Goal: Information Seeking & Learning: Learn about a topic

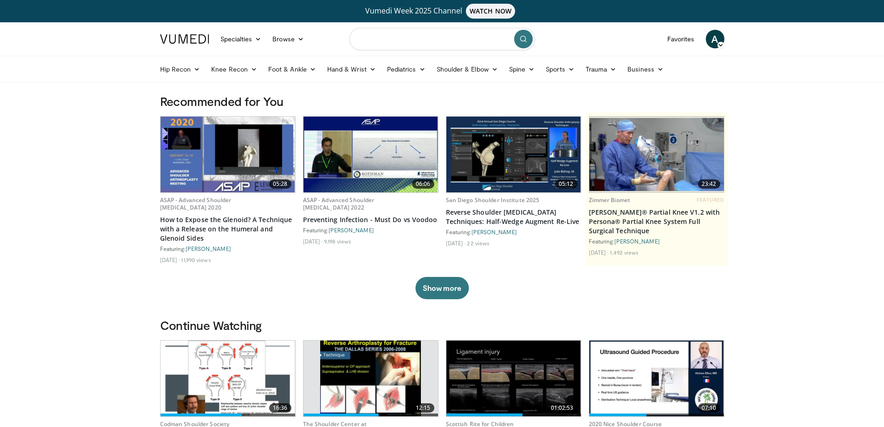
click at [404, 42] on input "Search topics, interventions" at bounding box center [442, 39] width 186 height 22
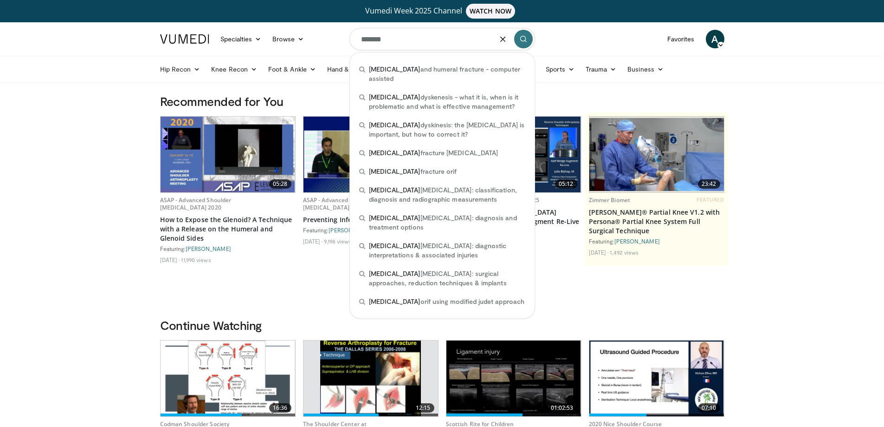
type input "*******"
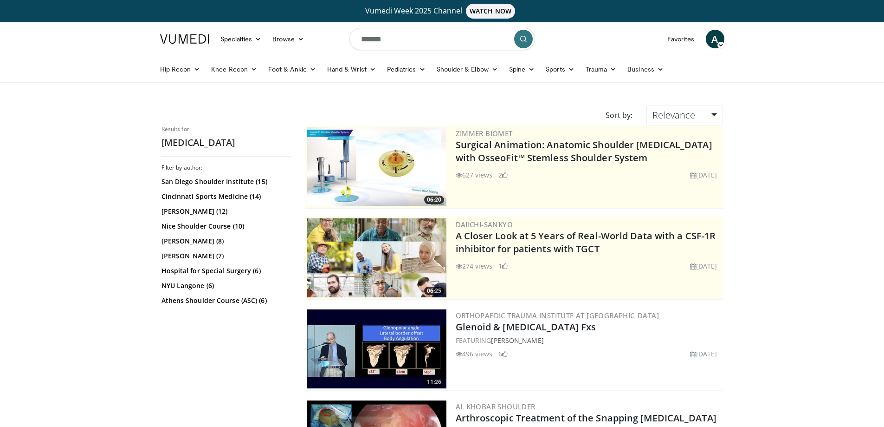
click at [411, 42] on input "*******" at bounding box center [442, 39] width 186 height 22
type input "**********"
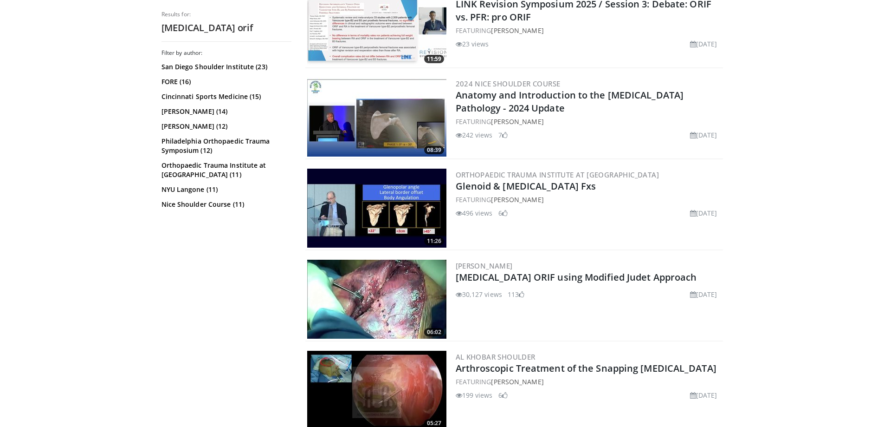
scroll to position [232, 0]
click at [402, 290] on img at bounding box center [376, 298] width 139 height 79
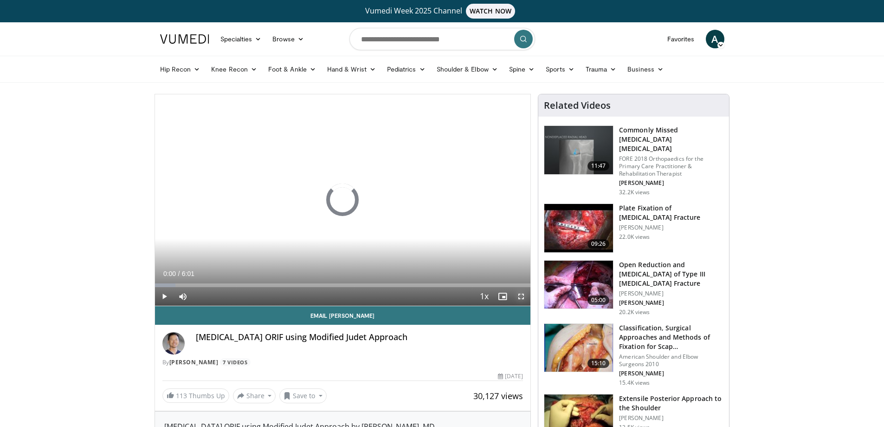
click at [528, 295] on span "Video Player" at bounding box center [521, 296] width 19 height 19
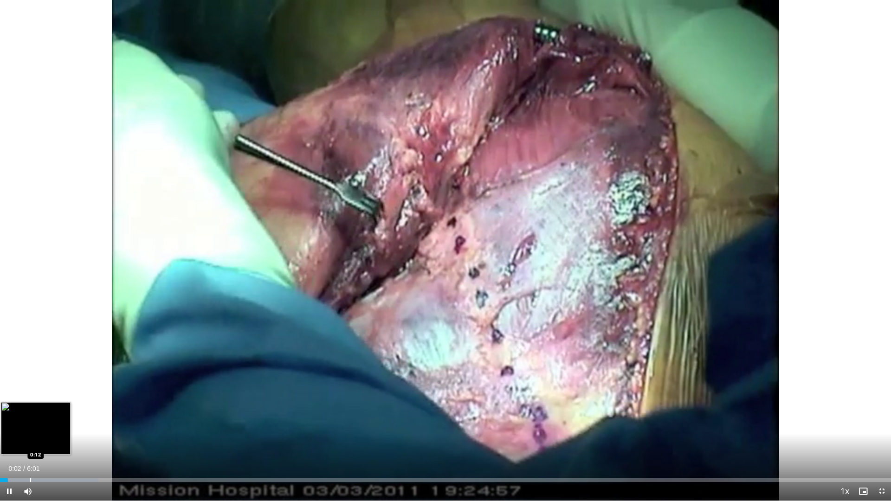
click at [30, 426] on div "Loaded : 11.02% 0:03 0:12" at bounding box center [445, 477] width 891 height 9
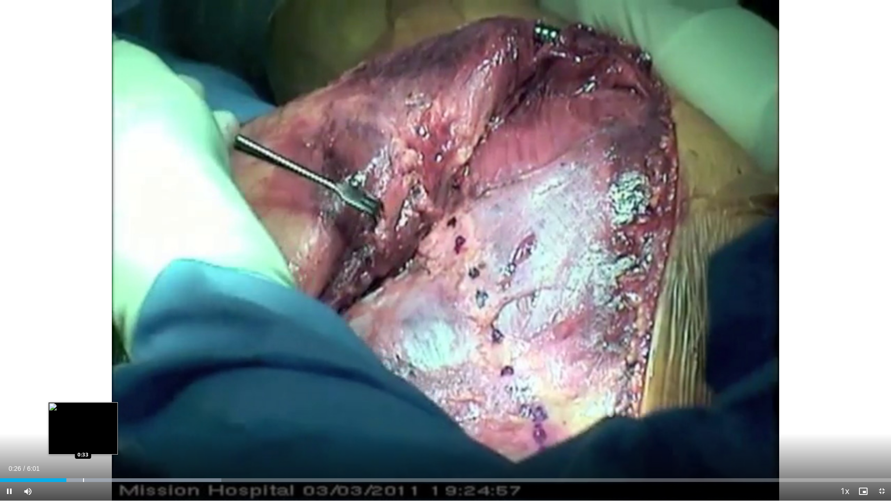
click at [83, 426] on div "Loaded : 24.83% 0:26 0:33" at bounding box center [445, 477] width 891 height 9
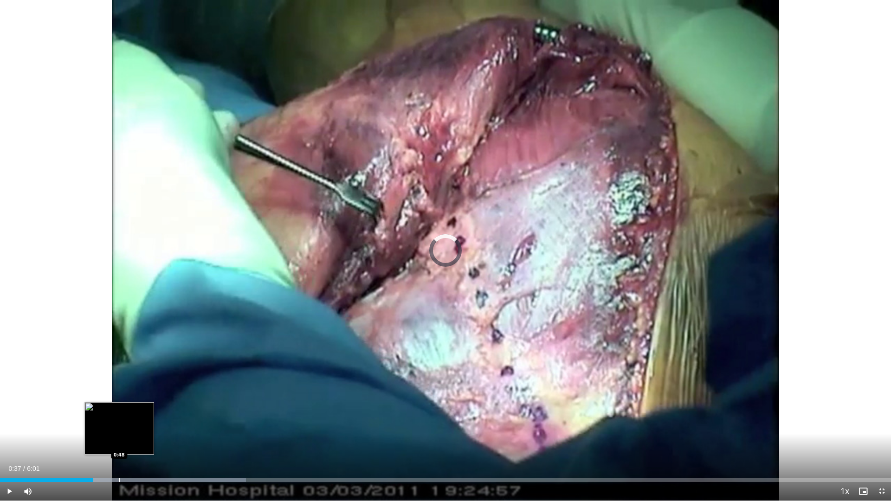
click at [119, 426] on div "Progress Bar" at bounding box center [119, 481] width 1 height 4
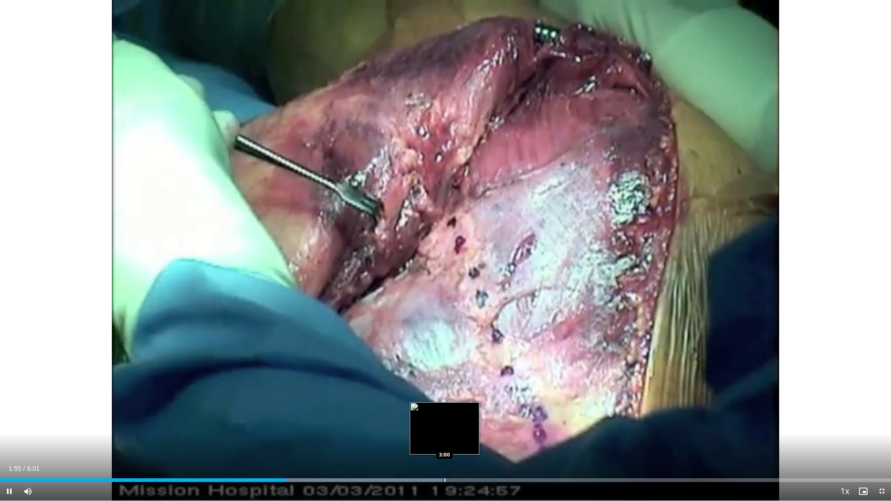
click at [445, 426] on div "Progress Bar" at bounding box center [445, 481] width 1 height 4
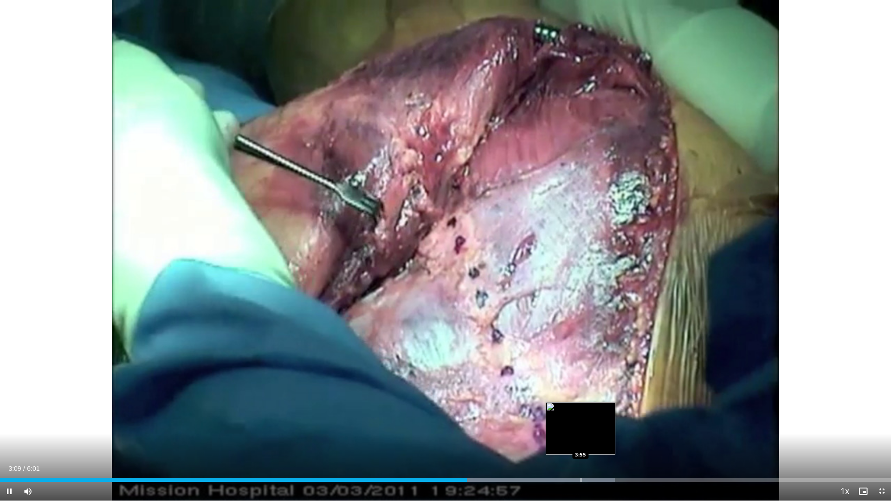
click at [581, 426] on div "Loaded : 68.99% 3:09 3:55" at bounding box center [445, 477] width 891 height 9
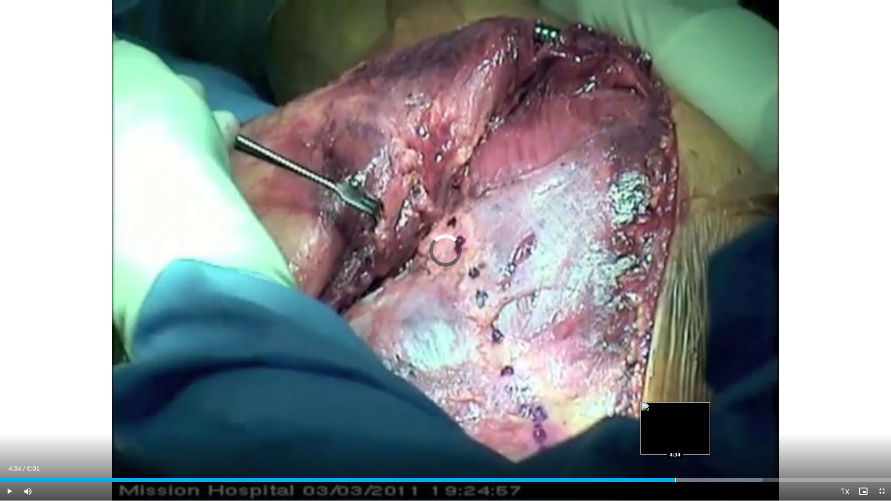
click at [675, 426] on div "Progress Bar" at bounding box center [675, 481] width 1 height 4
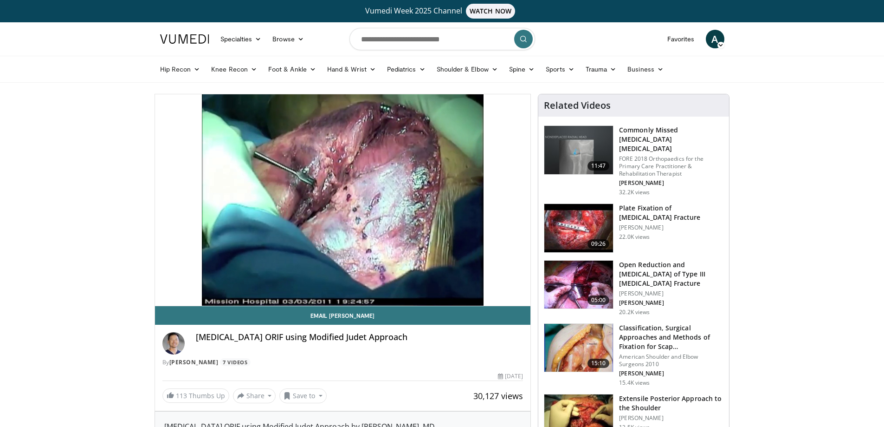
click at [586, 267] on img at bounding box center [578, 284] width 69 height 48
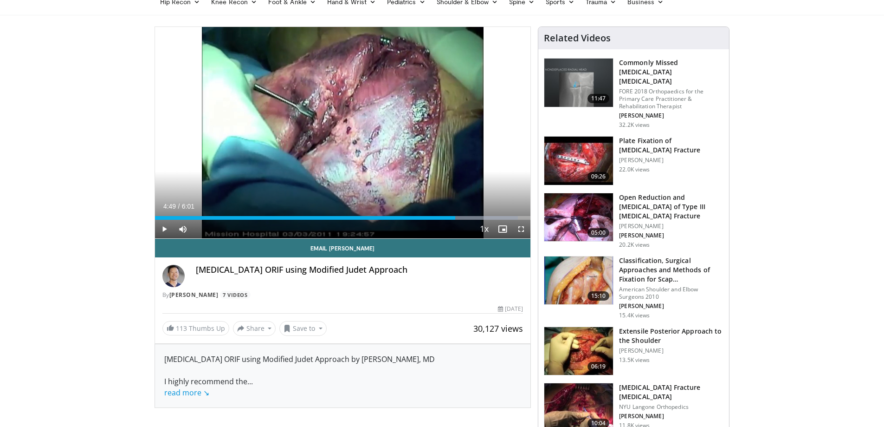
scroll to position [93, 0]
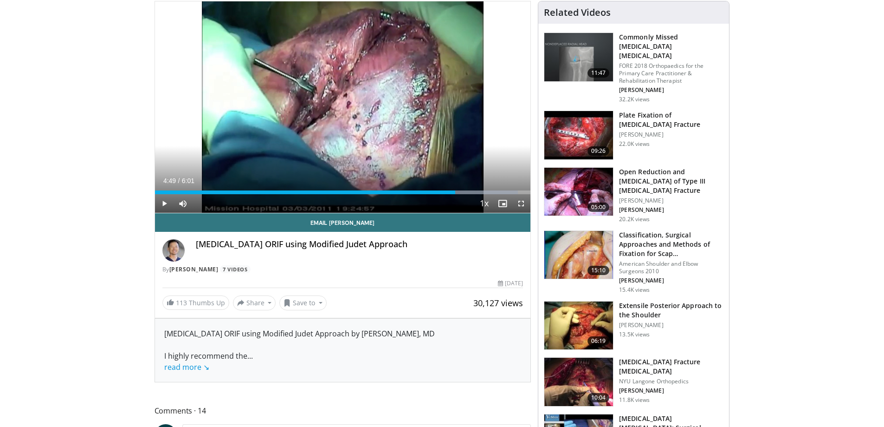
click at [578, 363] on img at bounding box center [578, 381] width 69 height 48
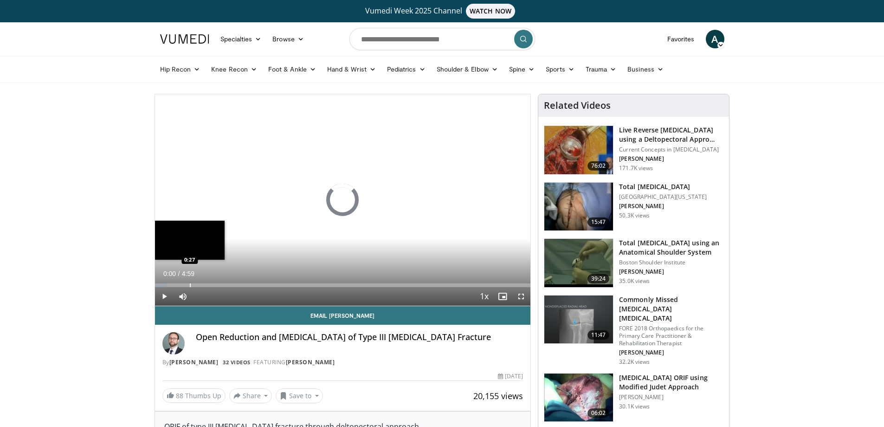
click at [189, 285] on div "Loaded : 3.29% 0:27 0:27" at bounding box center [343, 285] width 376 height 4
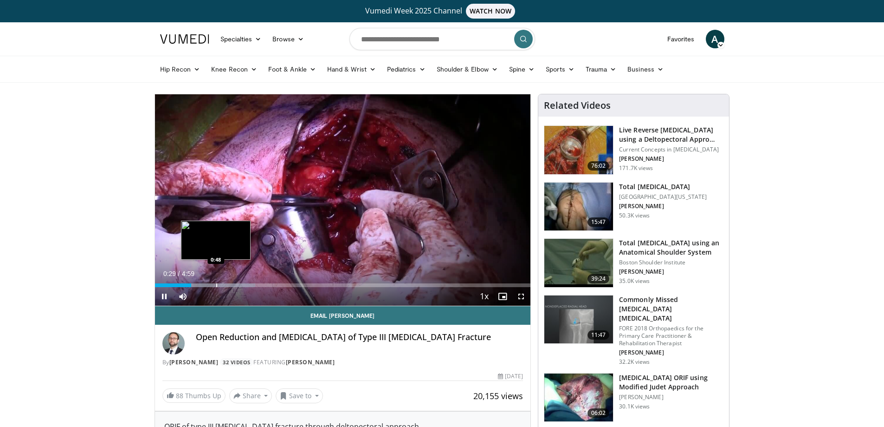
click at [216, 286] on div "Progress Bar" at bounding box center [216, 285] width 1 height 4
click at [239, 286] on div "Progress Bar" at bounding box center [239, 285] width 1 height 4
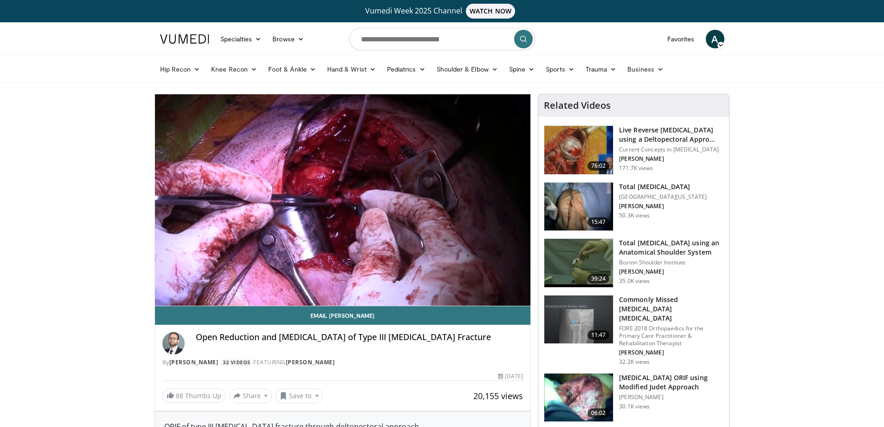
click at [266, 282] on video-js "**********" at bounding box center [343, 200] width 376 height 212
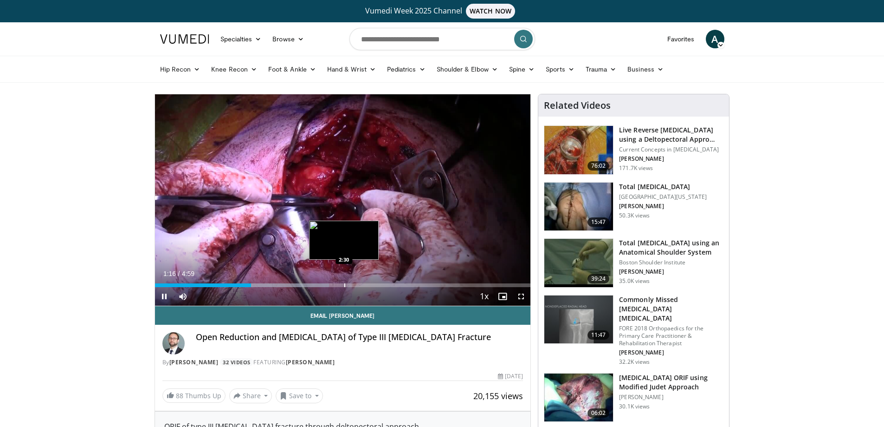
click at [344, 282] on div "Loaded : 46.37% 1:16 2:30" at bounding box center [343, 282] width 376 height 9
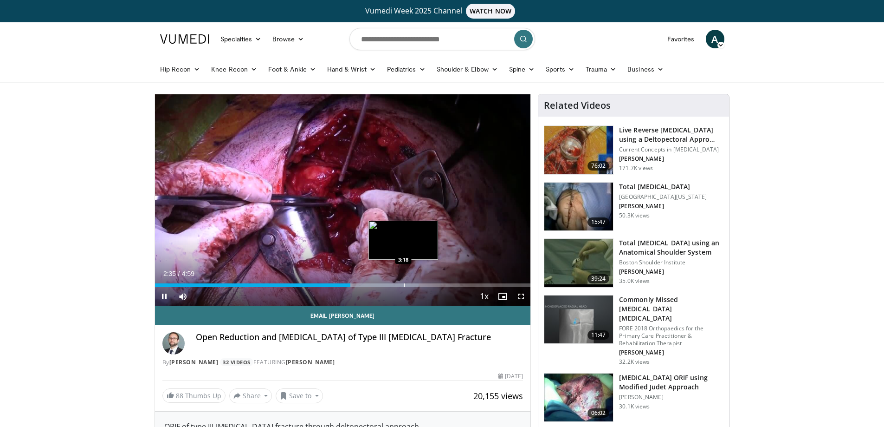
click at [404, 283] on div "Progress Bar" at bounding box center [404, 285] width 1 height 4
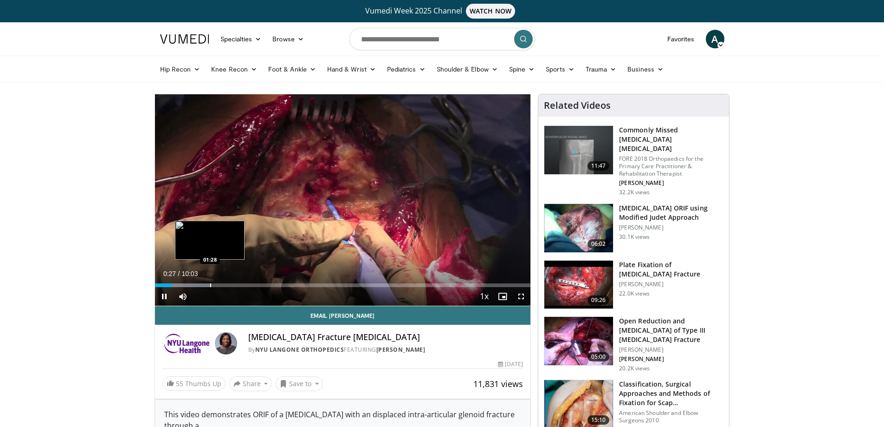
click at [208, 281] on div "Loaded : 14.88% 00:27 01:28" at bounding box center [343, 282] width 376 height 9
click at [216, 283] on div "Progress Bar" at bounding box center [216, 285] width 1 height 4
click at [194, 285] on div "Progress Bar" at bounding box center [194, 285] width 1 height 4
click at [518, 293] on span "Video Player" at bounding box center [521, 296] width 19 height 19
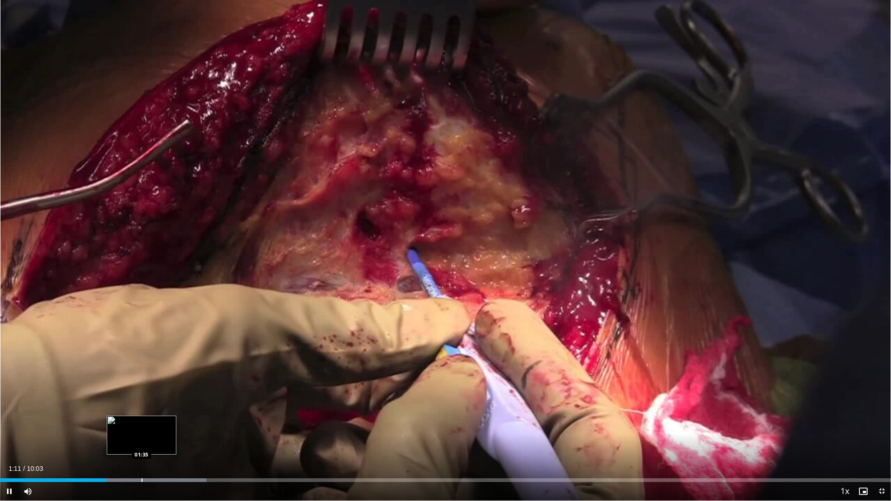
click at [142, 426] on div "Progress Bar" at bounding box center [142, 481] width 1 height 4
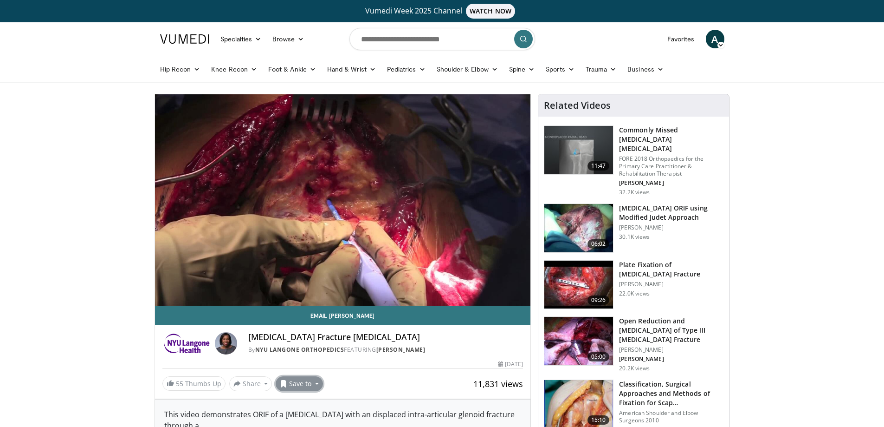
click at [299, 380] on button "Save to" at bounding box center [299, 383] width 47 height 15
click at [315, 364] on em "New Playlist" at bounding box center [306, 364] width 39 height 10
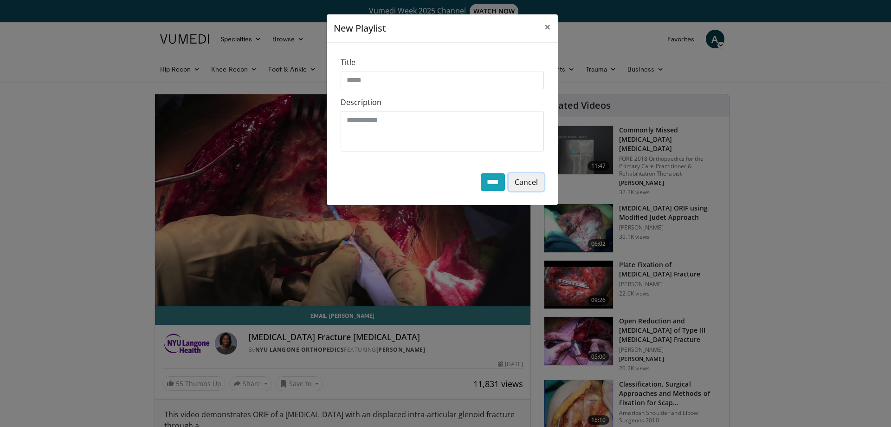
click at [517, 181] on button "Cancel" at bounding box center [526, 182] width 35 height 18
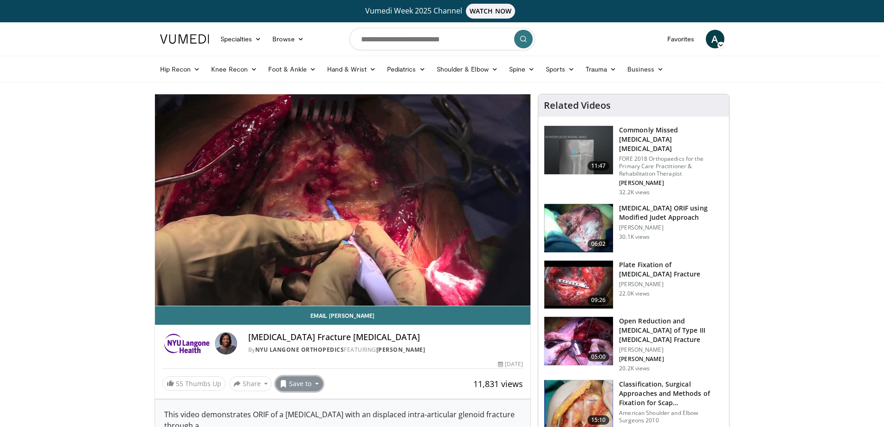
click at [308, 381] on button "Save to" at bounding box center [299, 383] width 47 height 15
click at [294, 385] on button "Save to" at bounding box center [299, 383] width 47 height 15
click at [287, 383] on button "Save to" at bounding box center [299, 383] width 47 height 15
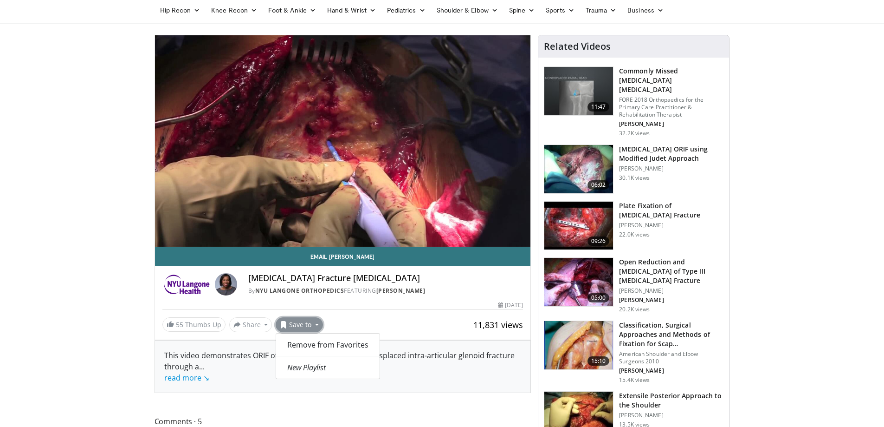
scroll to position [139, 0]
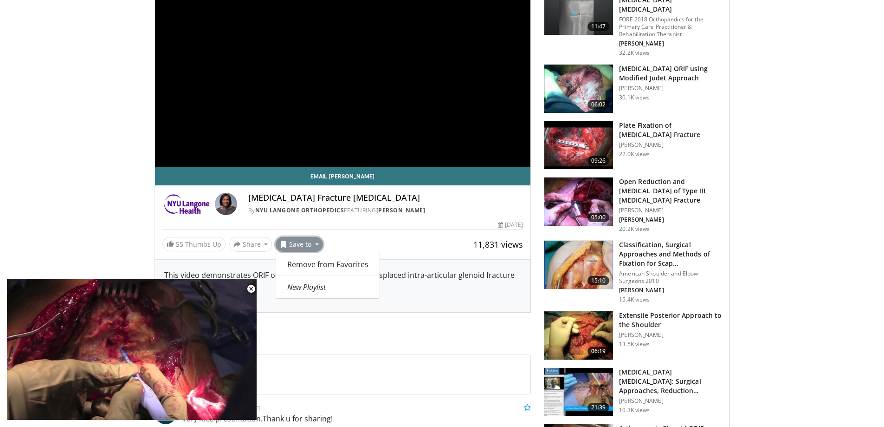
click at [280, 245] on span at bounding box center [283, 243] width 7 height 7
click at [351, 225] on div "11,831 views July 16, 2013" at bounding box center [342, 224] width 361 height 9
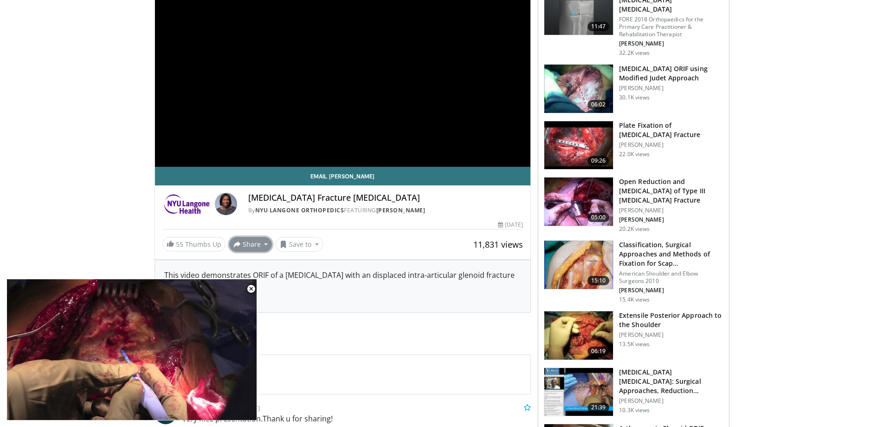
click at [249, 245] on button "Share" at bounding box center [250, 244] width 43 height 15
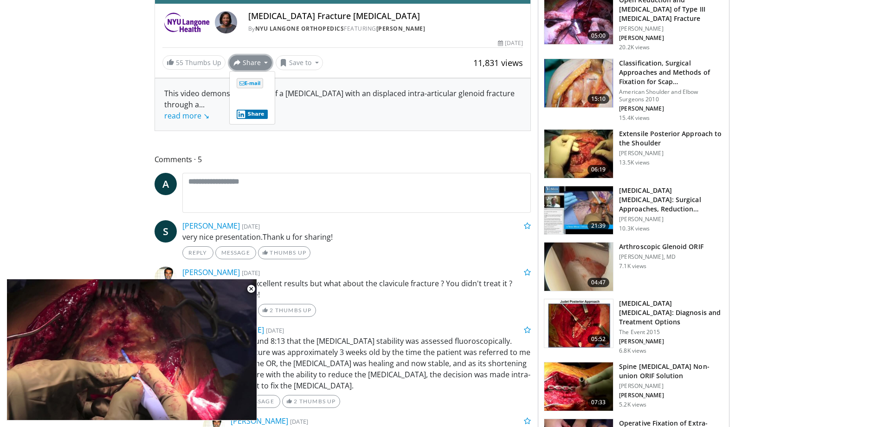
scroll to position [325, 0]
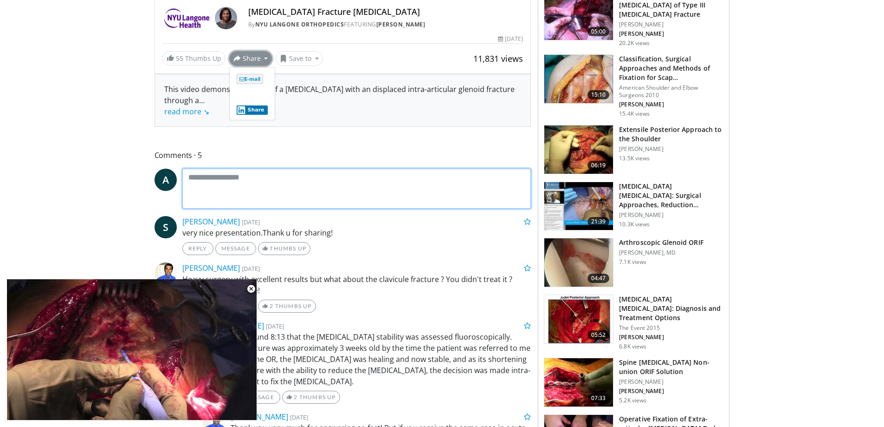
click at [361, 205] on textarea at bounding box center [356, 188] width 349 height 40
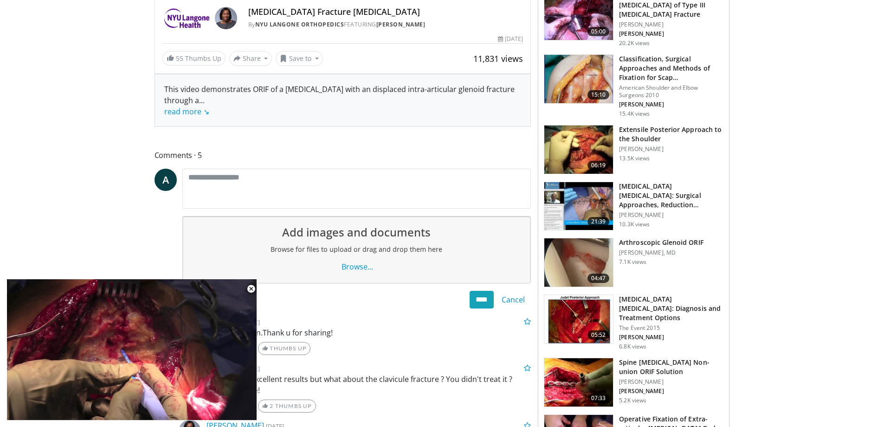
click at [53, 132] on body "Vumedi Week 2025 Channel WATCH NOW Specialties Adult & Family Medicine Allergy,…" at bounding box center [442, 419] width 884 height 1489
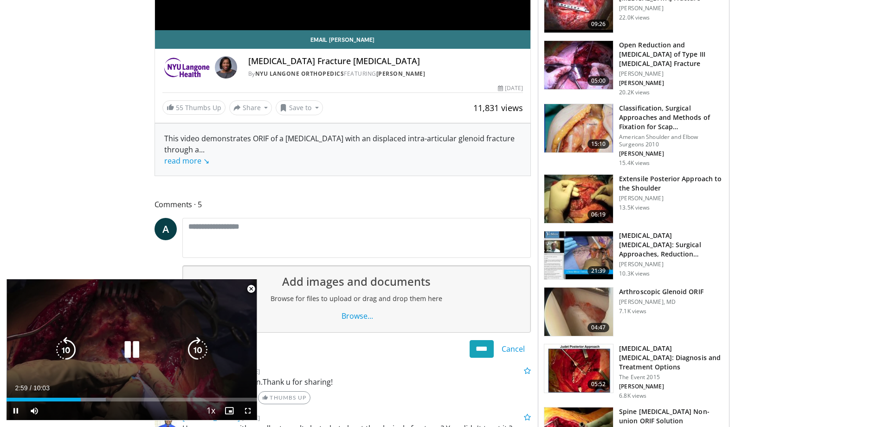
scroll to position [278, 0]
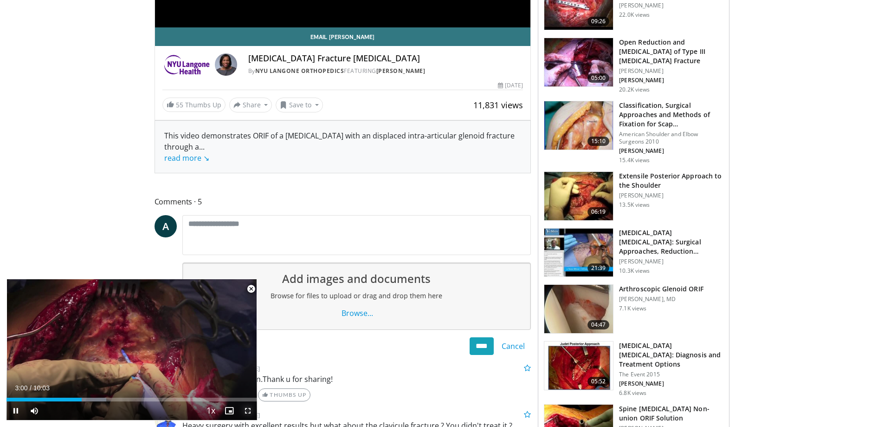
click at [249, 411] on span "Video Player" at bounding box center [248, 410] width 19 height 19
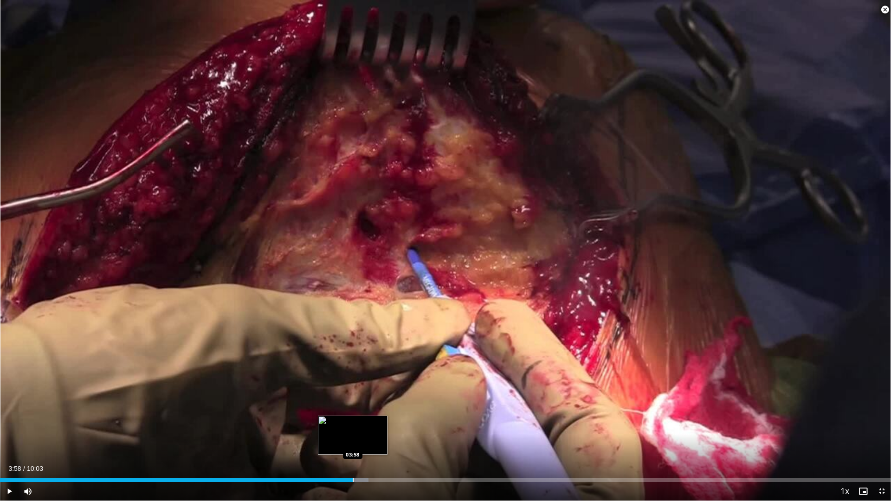
click at [353, 426] on div "Loaded : 41.36% 03:09 03:58" at bounding box center [445, 477] width 891 height 9
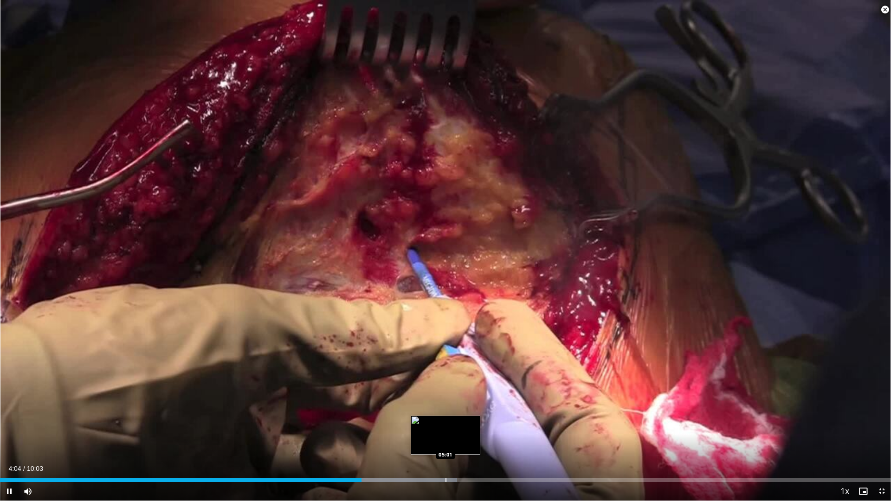
click at [445, 426] on div "Loaded : 51.29% 04:04 05:01" at bounding box center [445, 481] width 891 height 4
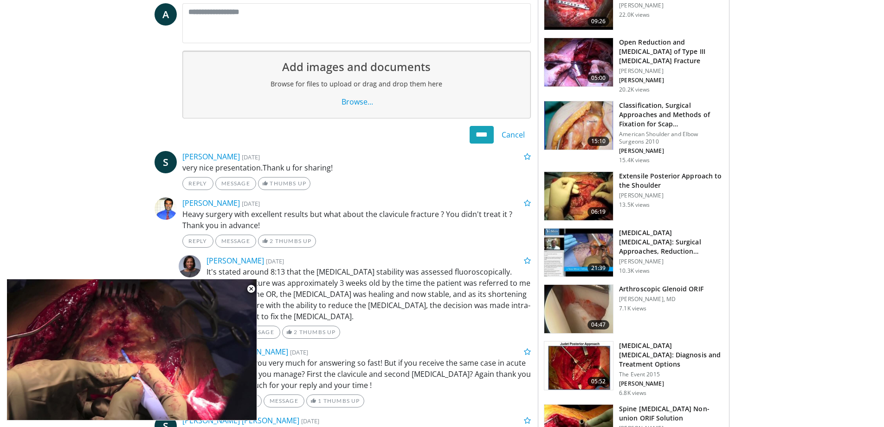
click at [563, 357] on img at bounding box center [578, 365] width 69 height 48
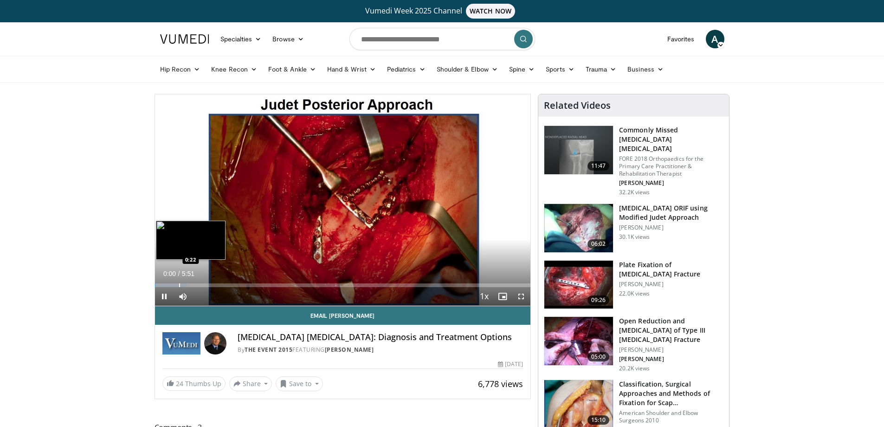
click at [179, 285] on div "Progress Bar" at bounding box center [179, 285] width 1 height 4
click at [218, 289] on div "Current Time 0:22 / Duration 5:51 Pause Skip Backward Skip Forward Mute Loaded …" at bounding box center [343, 296] width 376 height 19
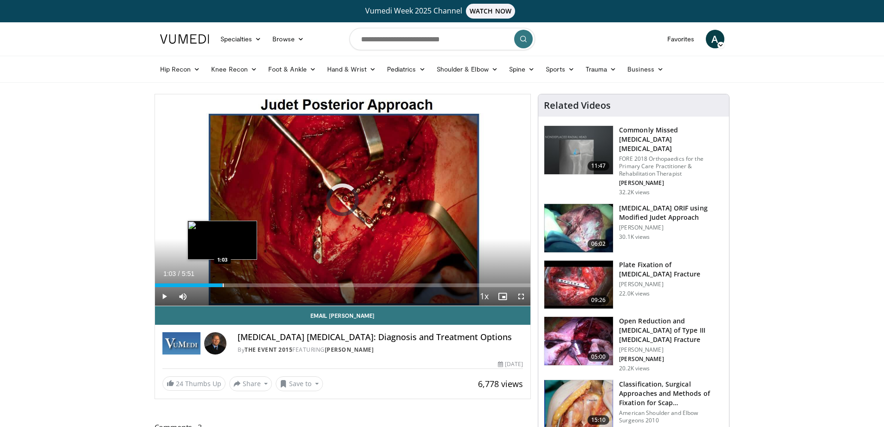
click at [222, 282] on div "Loaded : 16.92% 0:23 1:03" at bounding box center [343, 282] width 376 height 9
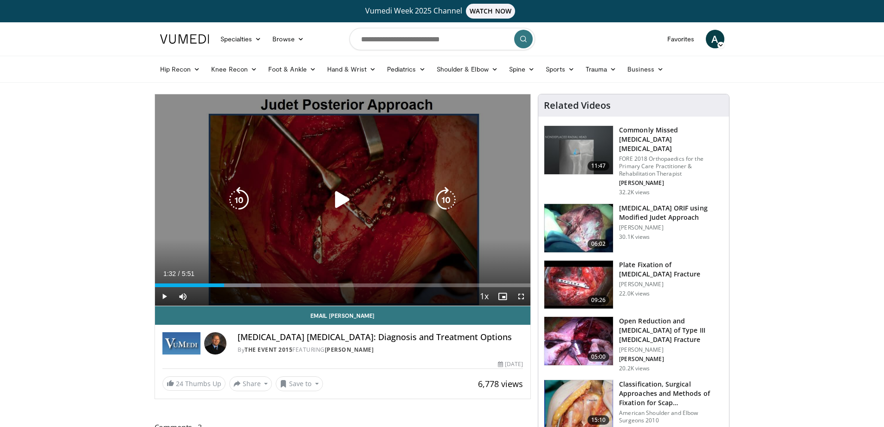
click at [253, 282] on div "Loaded : 28.20% 1:04 1:03" at bounding box center [343, 282] width 376 height 9
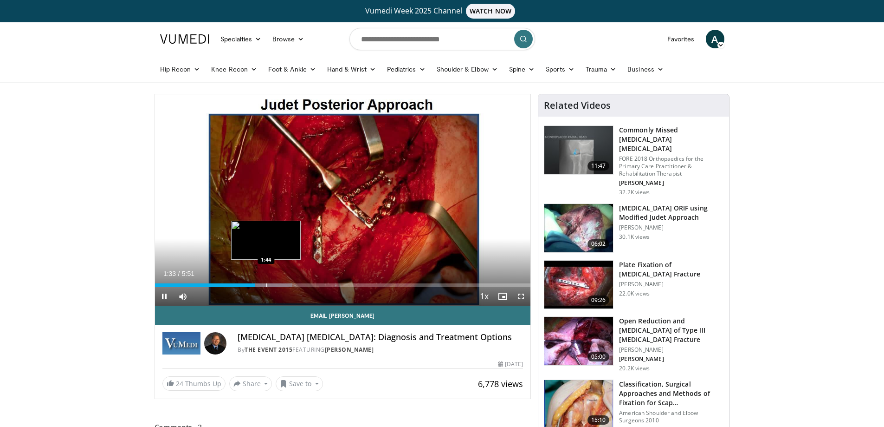
click at [267, 279] on div "Loaded : 36.65% 1:33 1:44" at bounding box center [343, 282] width 376 height 9
click at [286, 283] on div "Progress Bar" at bounding box center [286, 285] width 1 height 4
click at [295, 284] on div "Progress Bar" at bounding box center [295, 285] width 1 height 4
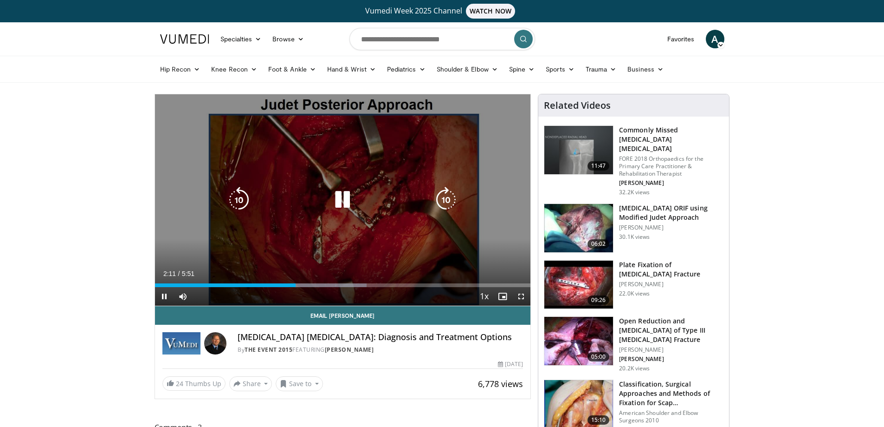
click at [299, 284] on video-js "**********" at bounding box center [343, 200] width 376 height 212
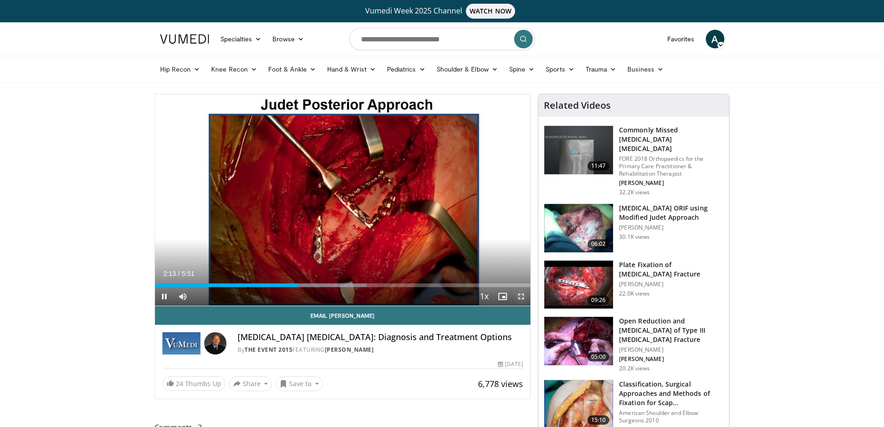
click at [522, 296] on span "Video Player" at bounding box center [521, 296] width 19 height 19
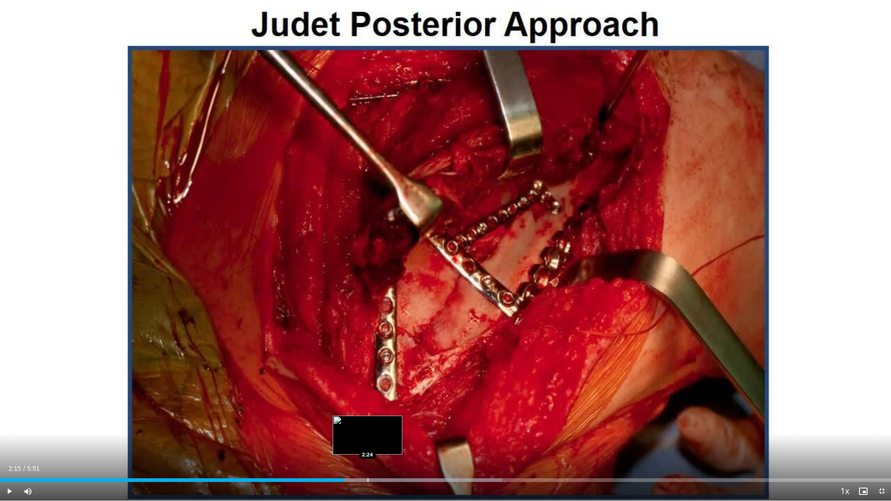
click at [368, 426] on div "Loaded : 56.39% 2:15 2:24" at bounding box center [445, 477] width 891 height 9
click at [387, 426] on div "Loaded : 59.21% 2:26 2:32" at bounding box center [445, 477] width 891 height 9
click at [399, 426] on div "Loaded : 62.03% 2:33 2:36" at bounding box center [445, 477] width 891 height 9
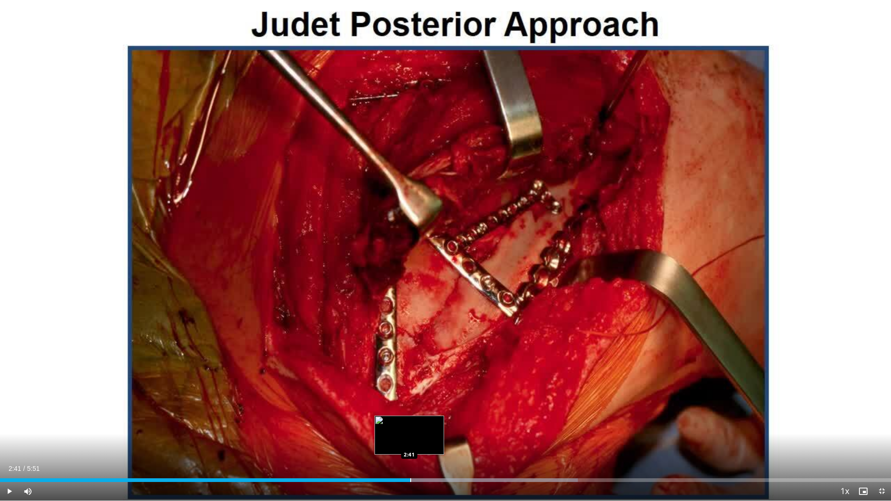
click at [410, 426] on div "Loaded : 64.85% 2:41 2:41" at bounding box center [445, 477] width 891 height 9
click at [421, 426] on div "Loaded : 64.85% 2:45 2:45" at bounding box center [445, 477] width 891 height 9
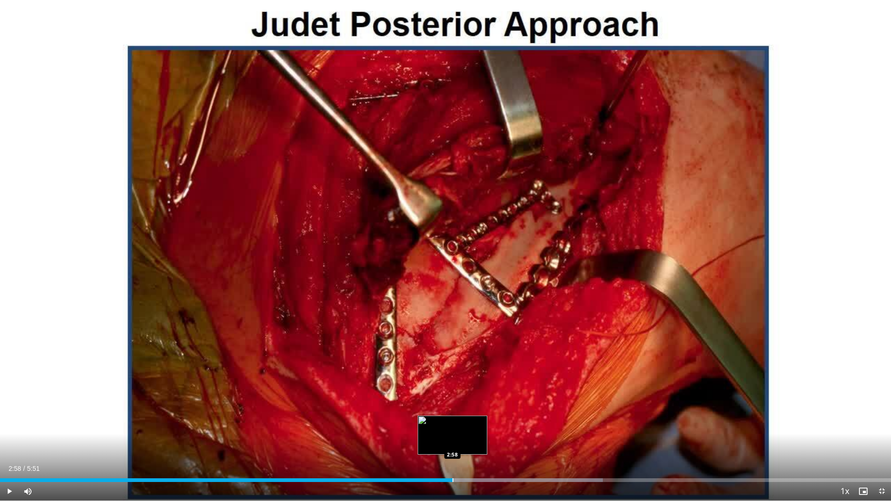
click at [453, 426] on div "Loaded : 67.67% 2:58 2:58" at bounding box center [445, 477] width 891 height 9
